Goal: Task Accomplishment & Management: Manage account settings

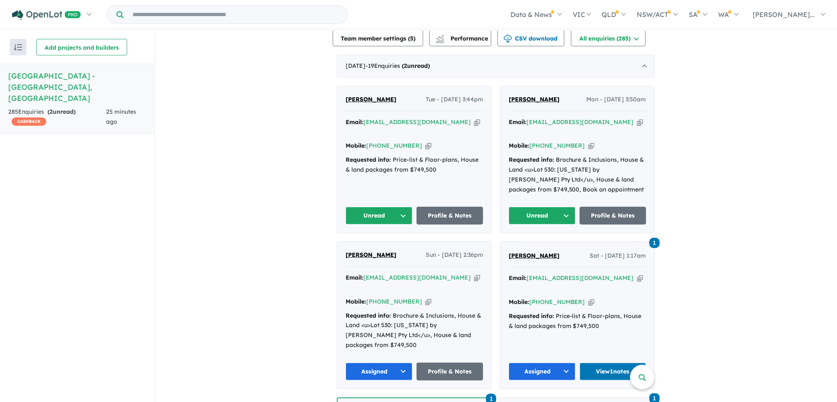
scroll to position [334, 0]
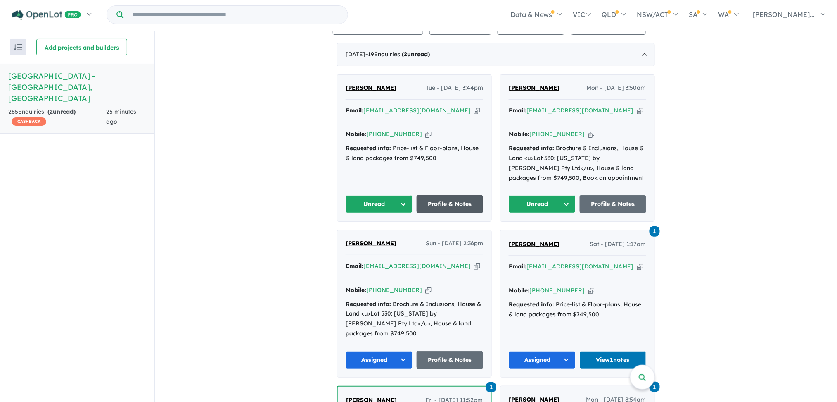
click at [433, 202] on link "Profile & Notes" at bounding box center [450, 204] width 67 height 18
click at [403, 204] on button "Unread" at bounding box center [379, 204] width 67 height 18
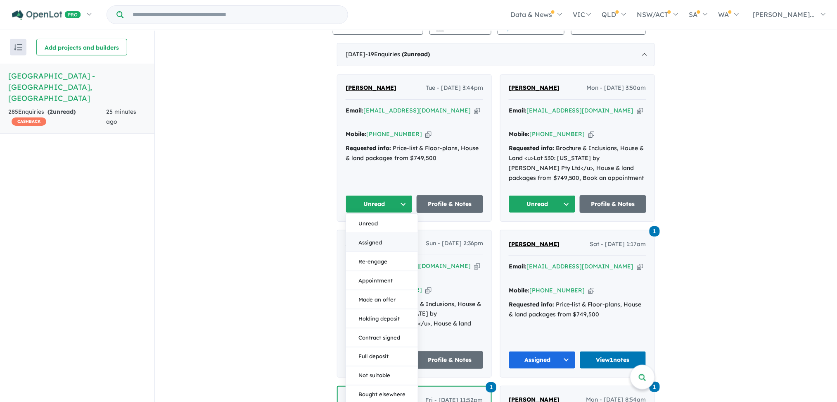
click at [375, 240] on button "Assigned" at bounding box center [382, 242] width 72 height 19
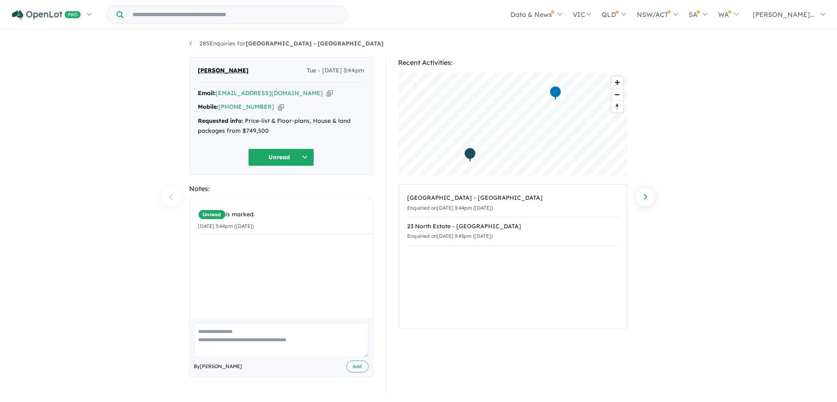
click at [309, 157] on button "Unread" at bounding box center [281, 157] width 66 height 18
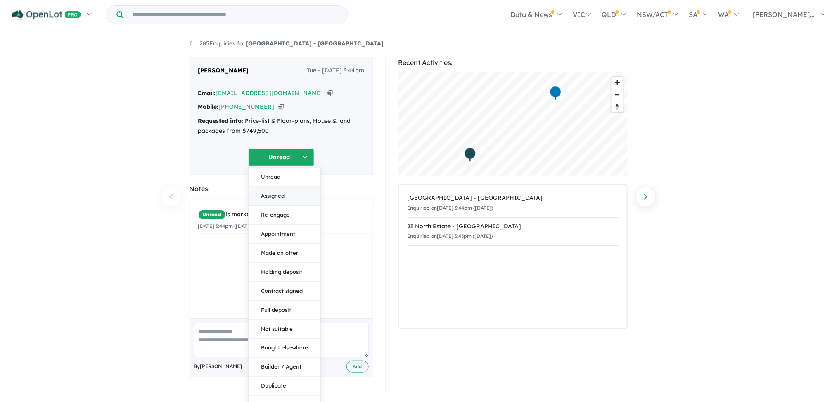
click at [282, 195] on button "Assigned" at bounding box center [285, 195] width 72 height 19
